Goal: Communication & Community: Answer question/provide support

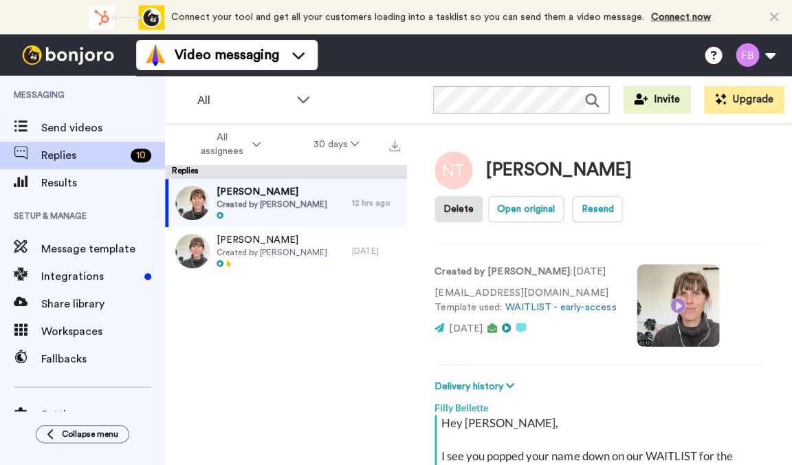
scroll to position [1010, 0]
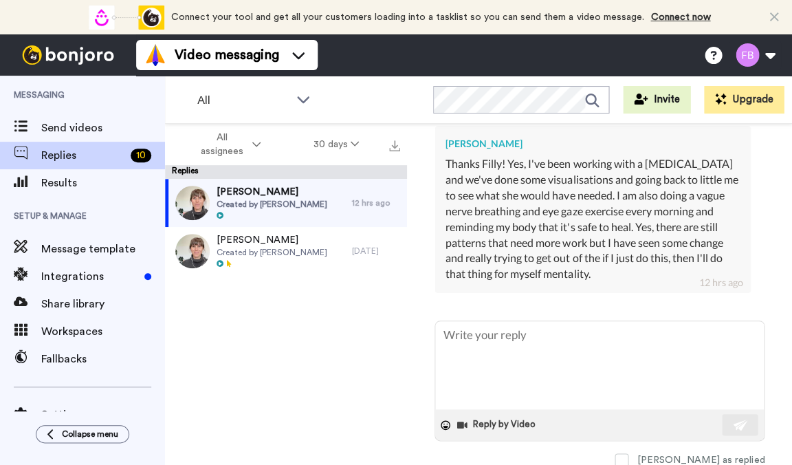
type textarea "T"
type textarea "x"
type textarea "Th"
type textarea "x"
type textarea "Tha"
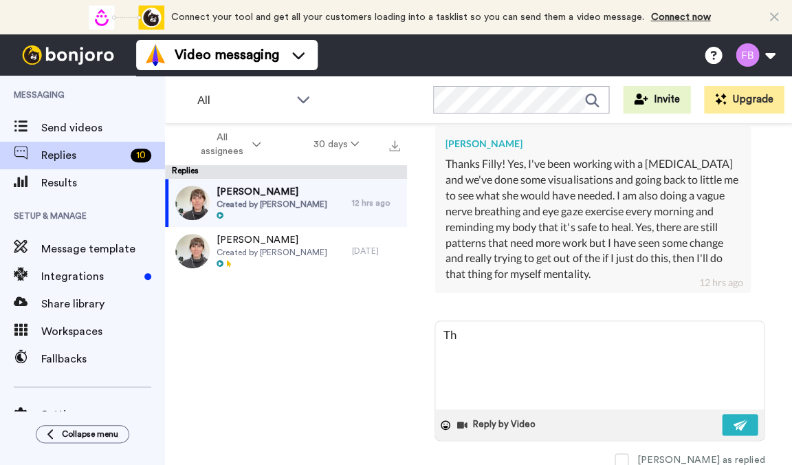
type textarea "x"
type textarea "That"
type textarea "x"
type textarea "That'"
type textarea "x"
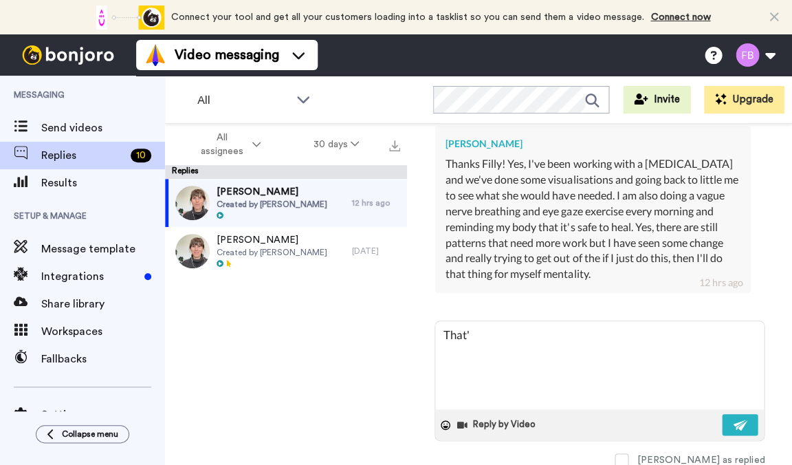
type textarea "That's"
type textarea "x"
type textarea "That's"
type textarea "x"
type textarea "That's a"
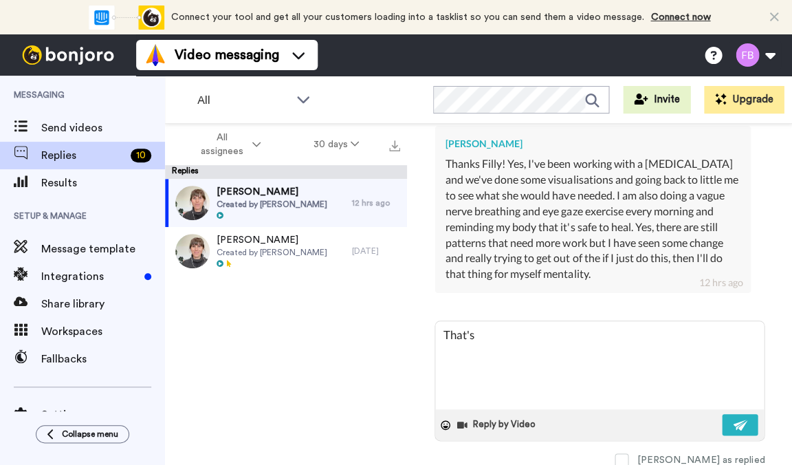
type textarea "x"
type textarea "That's aw"
type textarea "x"
type textarea "That's awe"
type textarea "x"
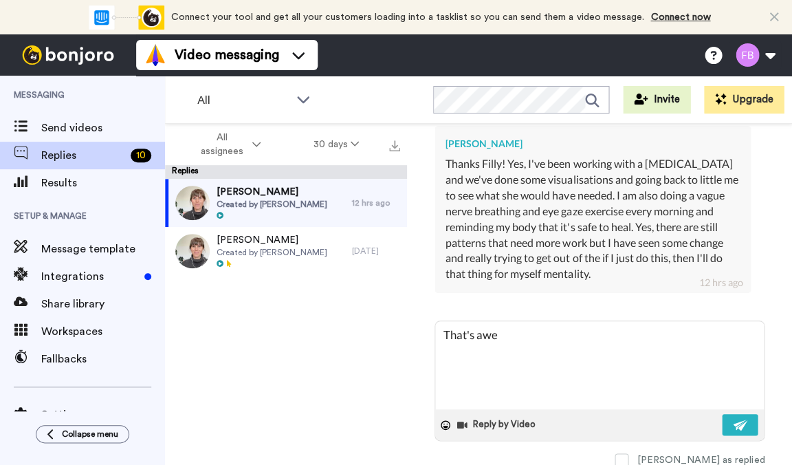
type textarea "That's awes"
type textarea "x"
type textarea "That's aweso"
type textarea "x"
type textarea "That's awesom"
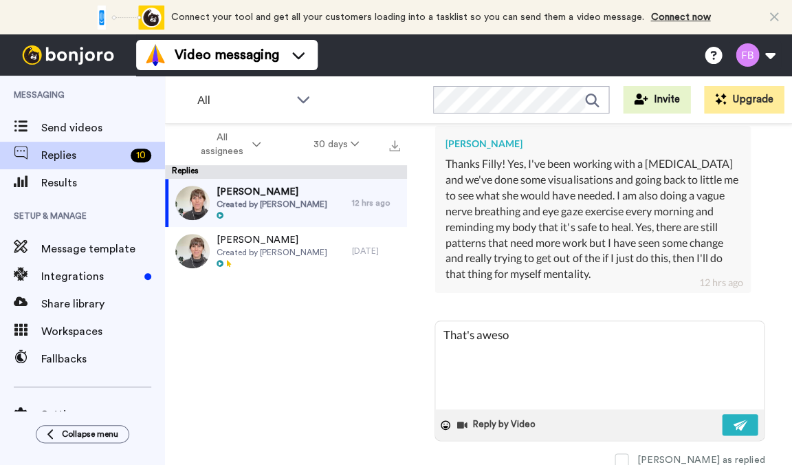
type textarea "x"
type textarea "That's awesome"
type textarea "x"
type textarea "That's awesome,"
type textarea "x"
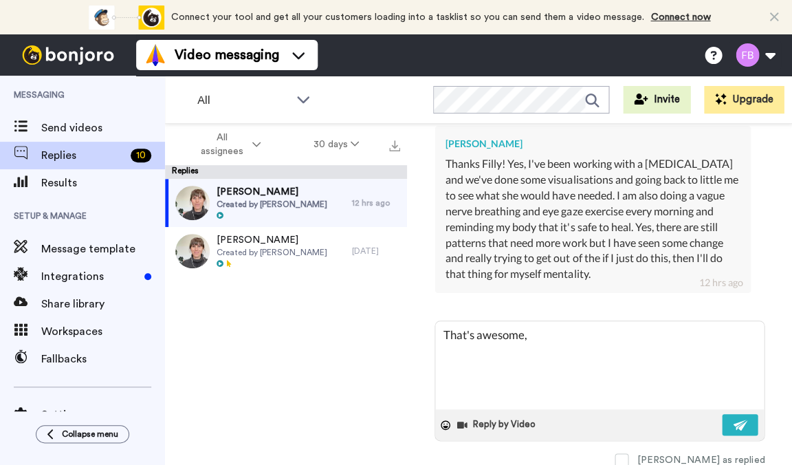
type textarea "That's awesome,"
type textarea "x"
type textarea "That's awesome, s"
type textarea "x"
type textarea "That's awesome, so"
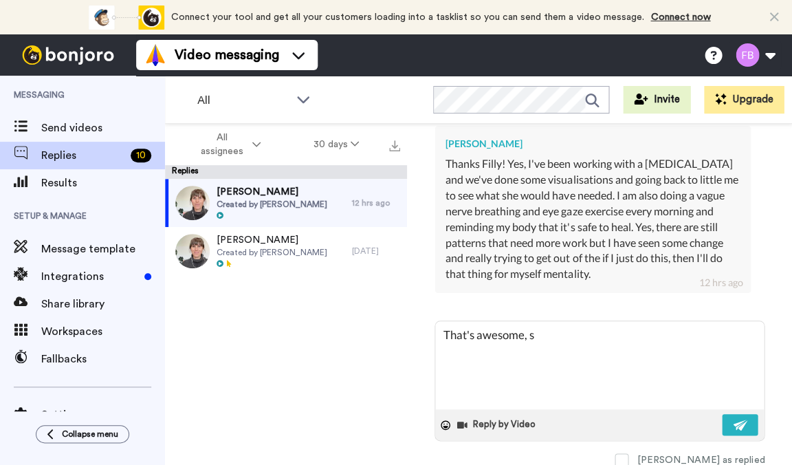
type textarea "x"
type textarea "That's awesome, sou"
type textarea "x"
type textarea "That's awesome, soun"
type textarea "x"
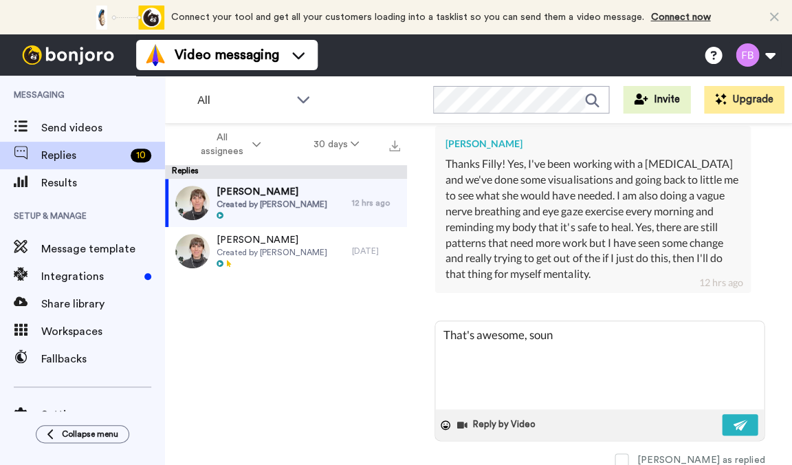
type textarea "That's awesome, sound"
type textarea "x"
type textarea "That's awesome, sound"
type textarea "x"
type textarea "That's awesome, sound s"
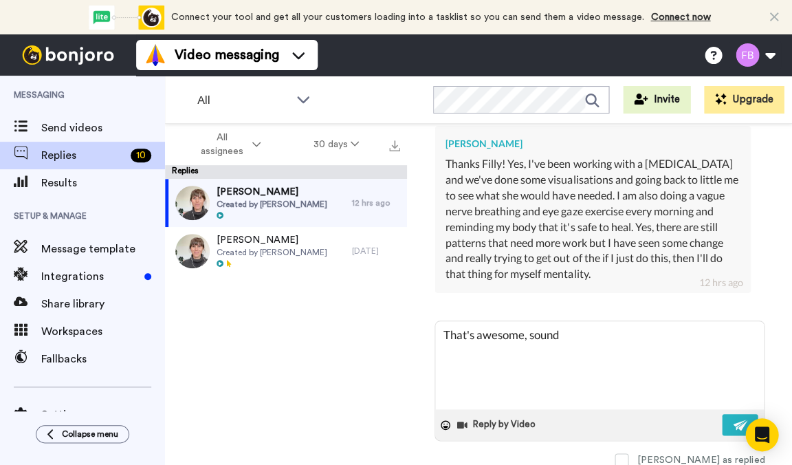
type textarea "x"
type textarea "That's awesome, sound sl"
type textarea "x"
type textarea "That's awesome, sound sli"
type textarea "x"
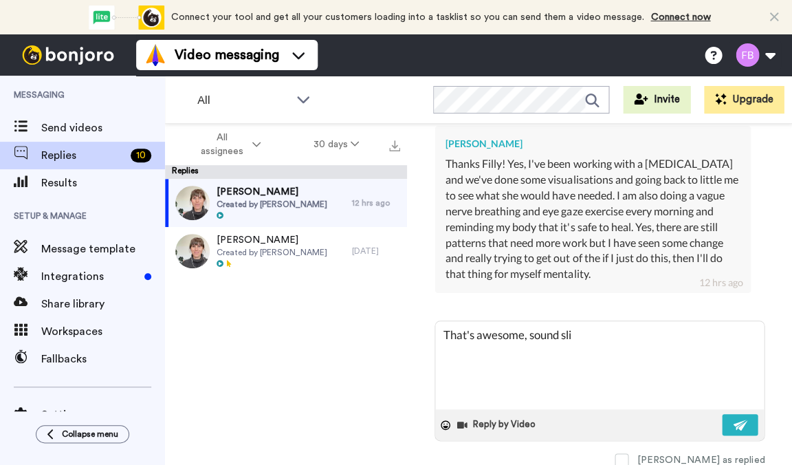
type textarea "That's awesome, sound slik"
type textarea "x"
type textarea "That's awesome, sound slike"
type textarea "x"
type textarea "That's awesome, sound like"
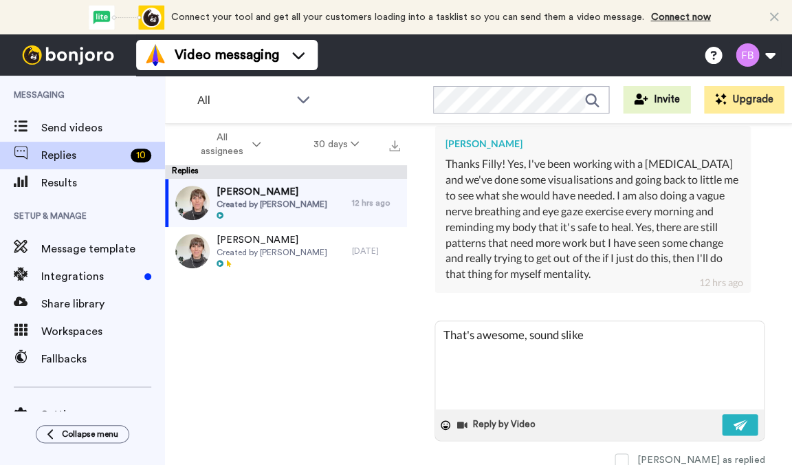
type textarea "x"
type textarea "That's awesome, sound like y"
type textarea "x"
type textarea "That's awesome, sound like yo"
type textarea "x"
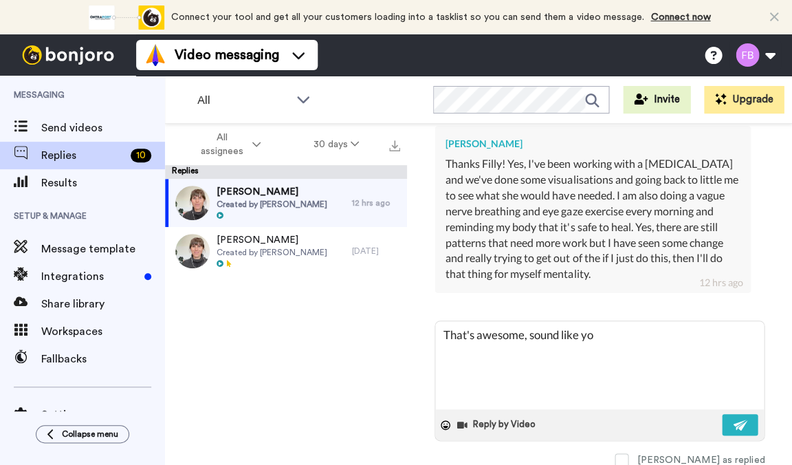
type textarea "That's awesome, sound like you"
type textarea "x"
type textarea "That's awesome, sound like yo"
type textarea "x"
type textarea "That's awesome, sound like y"
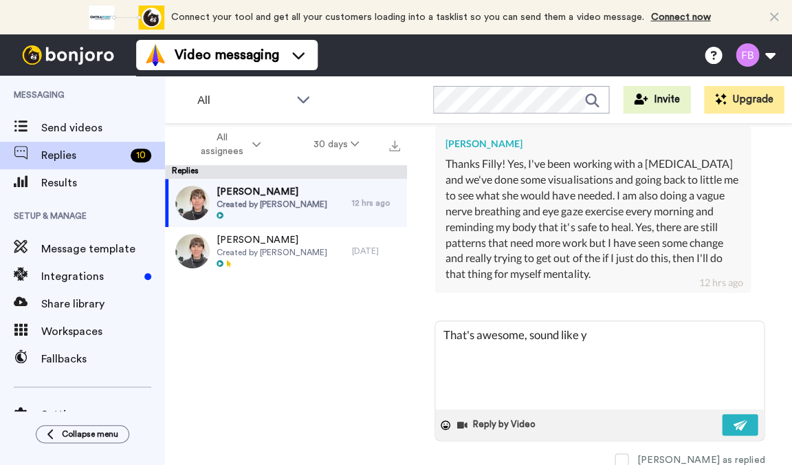
type textarea "x"
type textarea "That's awesome, sound like"
type textarea "x"
type textarea "That's awesome, sound like"
type textarea "x"
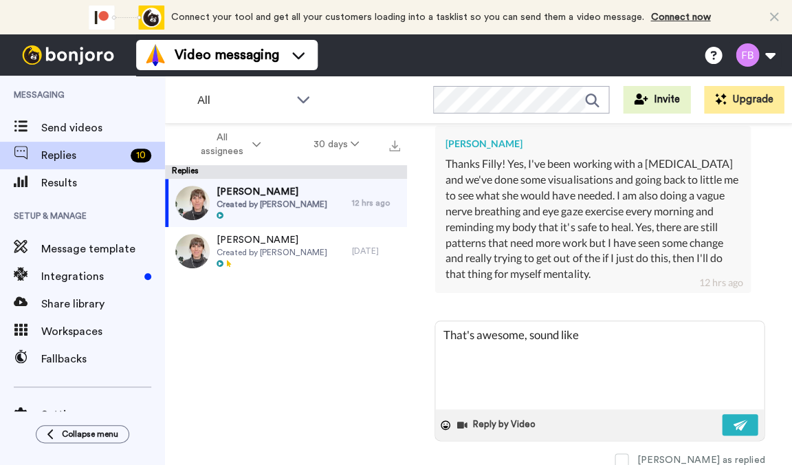
type textarea "That's awesome, sound lik"
type textarea "x"
type textarea "That's awesome, sound li"
type textarea "x"
type textarea "That's awesome, sound l"
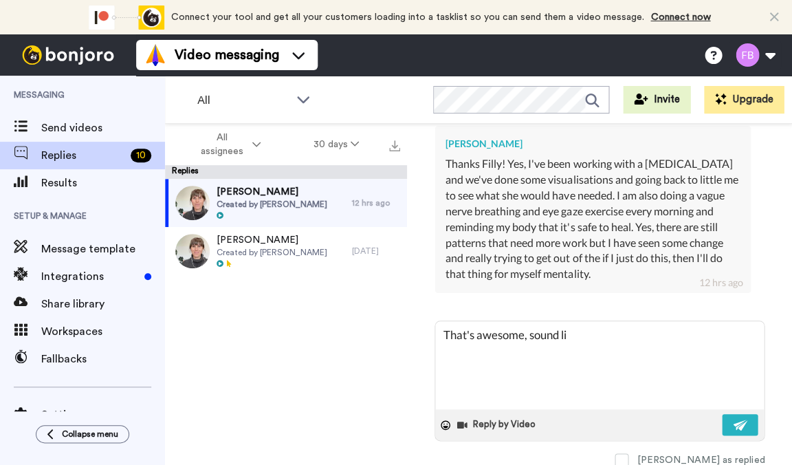
type textarea "x"
type textarea "That's awesome, sound"
type textarea "x"
type textarea "That's awesome, sound"
type textarea "x"
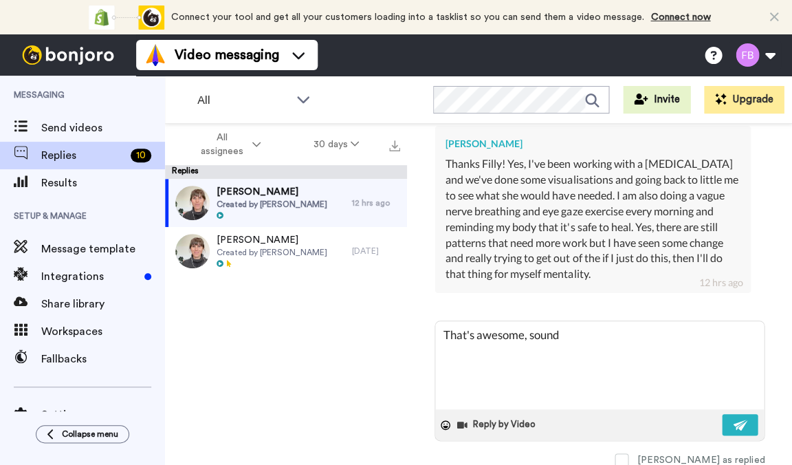
type textarea "That's awesome, soun"
type textarea "x"
type textarea "That's awesome, sou"
type textarea "x"
type textarea "That's awesome, so"
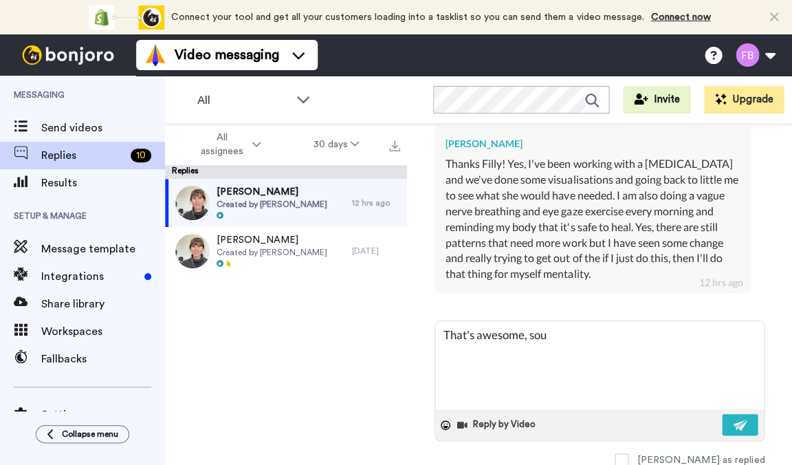
type textarea "x"
type textarea "That's awesome, s"
type textarea "x"
type textarea "That's awesome,"
type textarea "x"
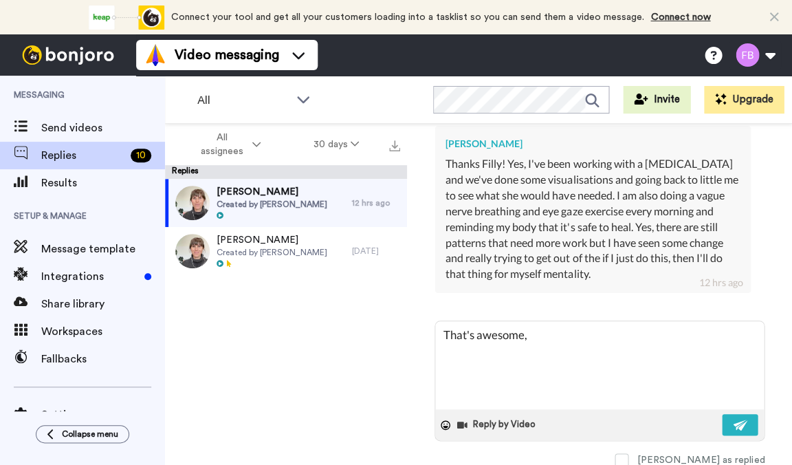
type textarea "That's awesome, l"
type textarea "x"
type textarea "That's awesome, li"
type textarea "x"
type textarea "That's awesome, lit"
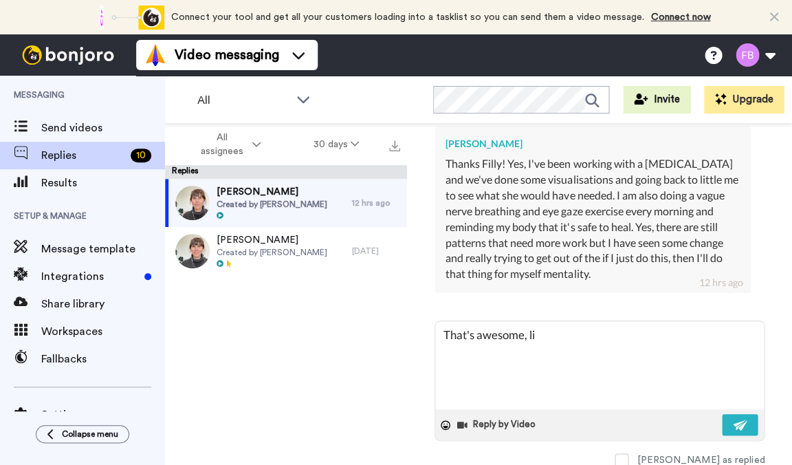
type textarea "x"
type textarea "That's awesome, litt"
type textarea "x"
type textarea "That's awesome, littl"
type textarea "x"
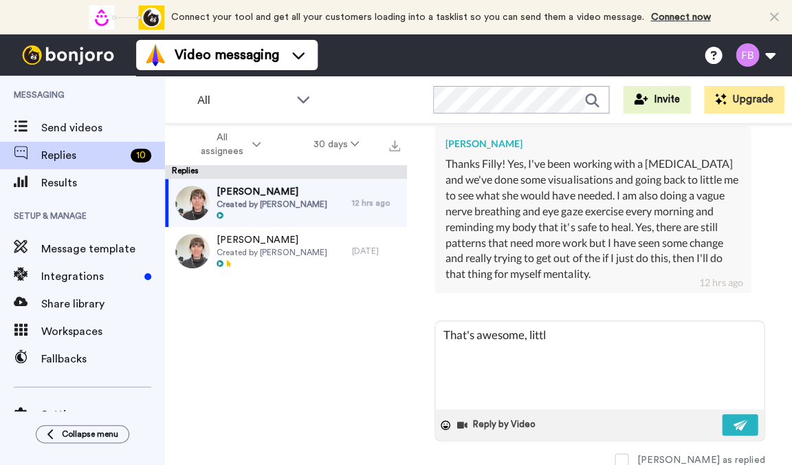
type textarea "That's awesome, little"
type textarea "x"
type textarea "That's awesome, little"
type textarea "x"
type textarea "That's awesome, little b"
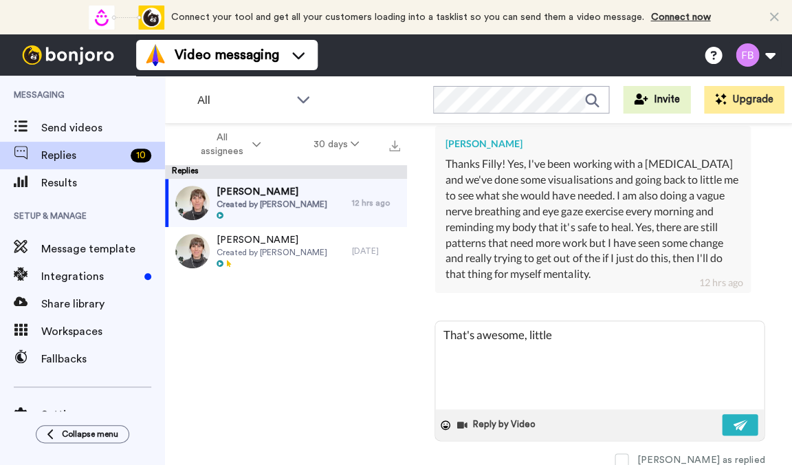
type textarea "x"
type textarea "That's awesome, little bu"
type textarea "x"
type textarea "That's awesome, little but"
type textarea "x"
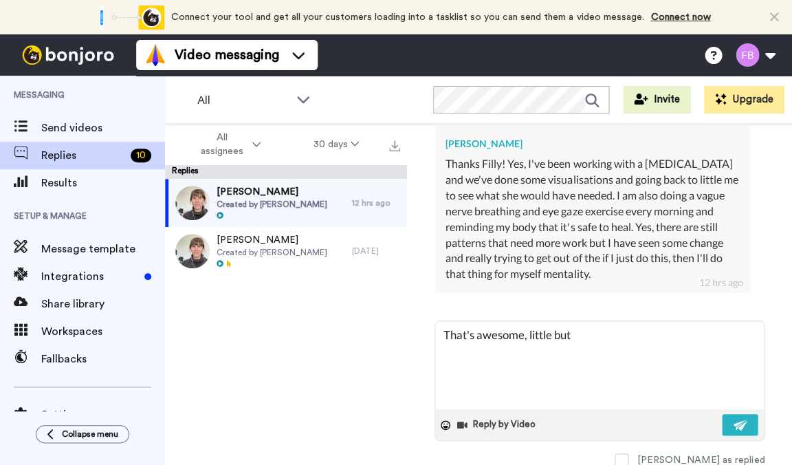
type textarea "That's awesome, little but"
type textarea "x"
type textarea "That's awesome, little but"
type textarea "x"
type textarea "That's awesome, little bu"
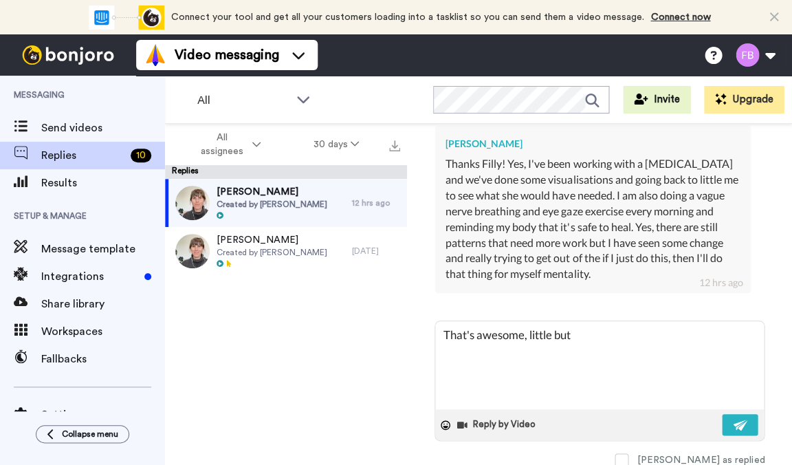
type textarea "x"
type textarea "That's awesome, little b"
type textarea "x"
type textarea "That's awesome, little by"
type textarea "x"
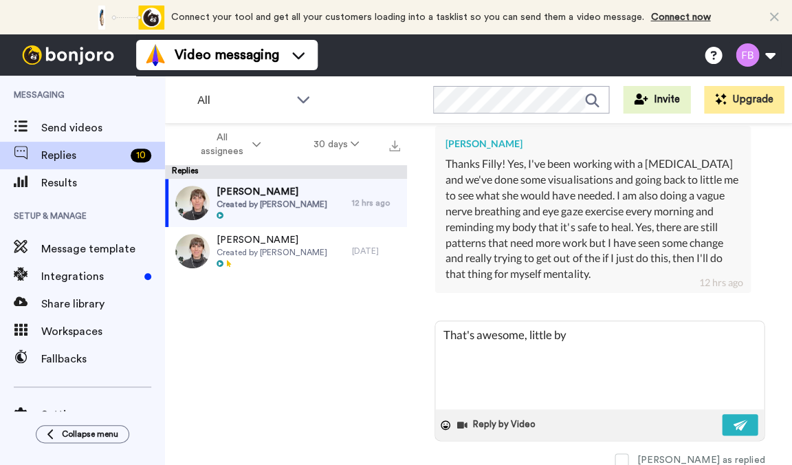
type textarea "That's awesome, little by"
type textarea "x"
type textarea "That's awesome, little by l"
type textarea "x"
type textarea "That's awesome, little by [PERSON_NAME]"
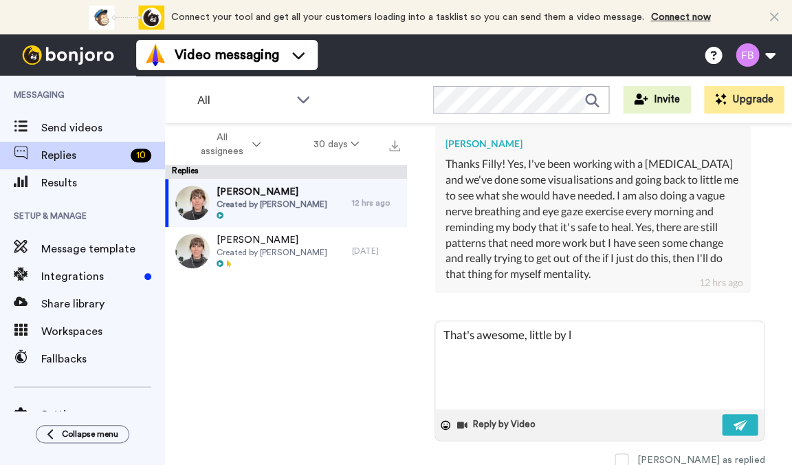
type textarea "x"
type textarea "That's awesome, little by lit"
type textarea "x"
type textarea "That's awesome, little by litt"
type textarea "x"
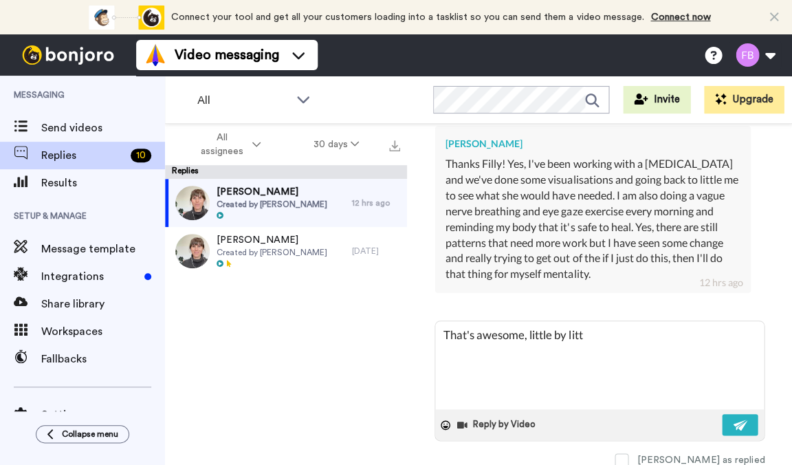
type textarea "That's awesome, little by [PERSON_NAME]"
type textarea "x"
type textarea "That's awesome, little by [PERSON_NAME]"
type textarea "x"
type textarea "That's awesome, little by little"
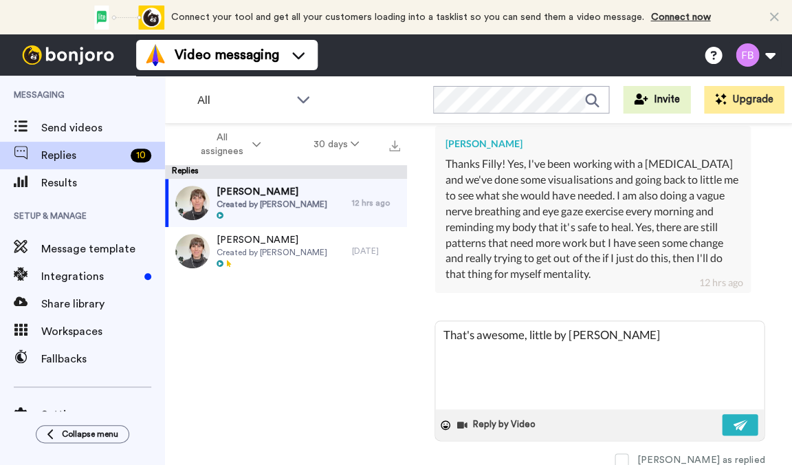
type textarea "x"
type textarea "That's awesome, little by little :"
type textarea "x"
type textarea "That's awesome, little by little :)"
type textarea "x"
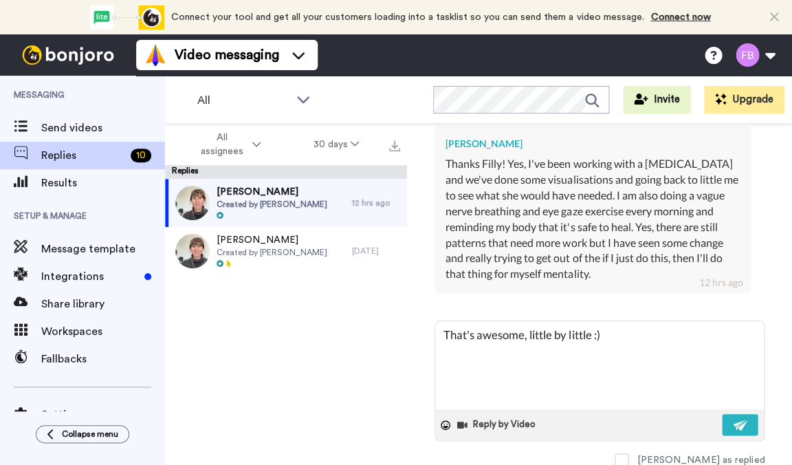
type textarea "That's awesome, little by little :)"
type textarea "x"
type textarea "That's awesome, little by little :) F"
type textarea "x"
type textarea "That's awesome, little by little :) Fi"
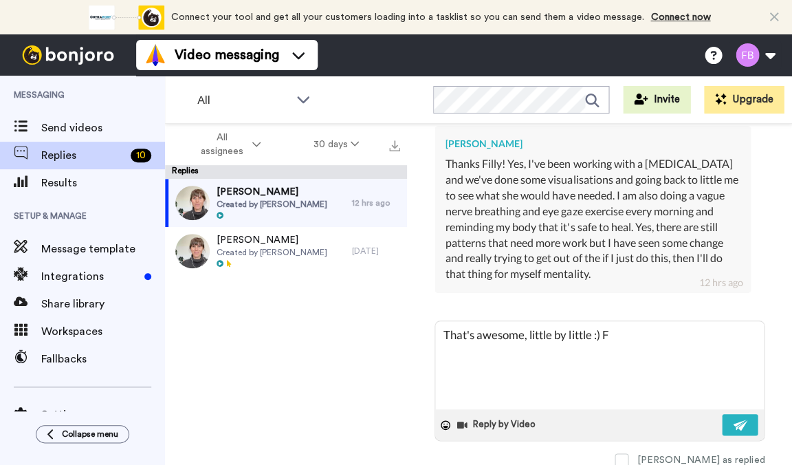
type textarea "x"
type textarea "That's awesome, little by little :) Fil"
type textarea "x"
type textarea "That's awesome, little by little :) Fill"
type textarea "x"
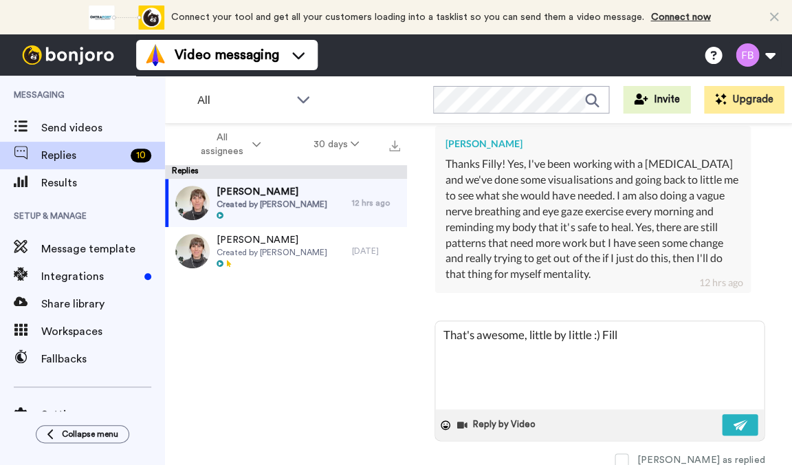
type textarea "That's awesome, little by little :) [GEOGRAPHIC_DATA]"
type textarea "x"
type textarea "That's awesome, little by little :) [GEOGRAPHIC_DATA]"
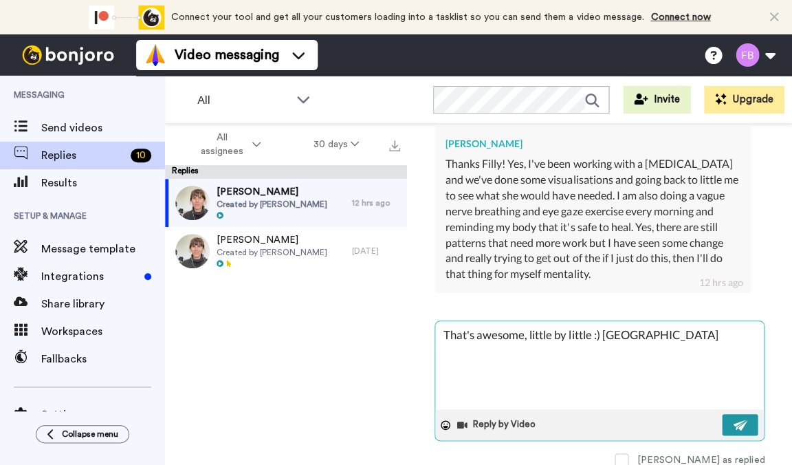
click at [729, 414] on button at bounding box center [740, 424] width 36 height 21
type textarea "x"
type textarea "That's awesome, little by little :) [GEOGRAPHIC_DATA]"
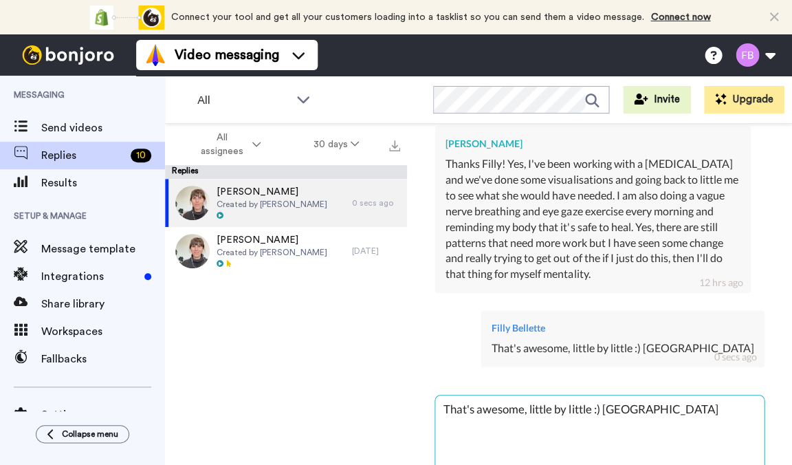
type textarea "x"
